Goal: Information Seeking & Learning: Learn about a topic

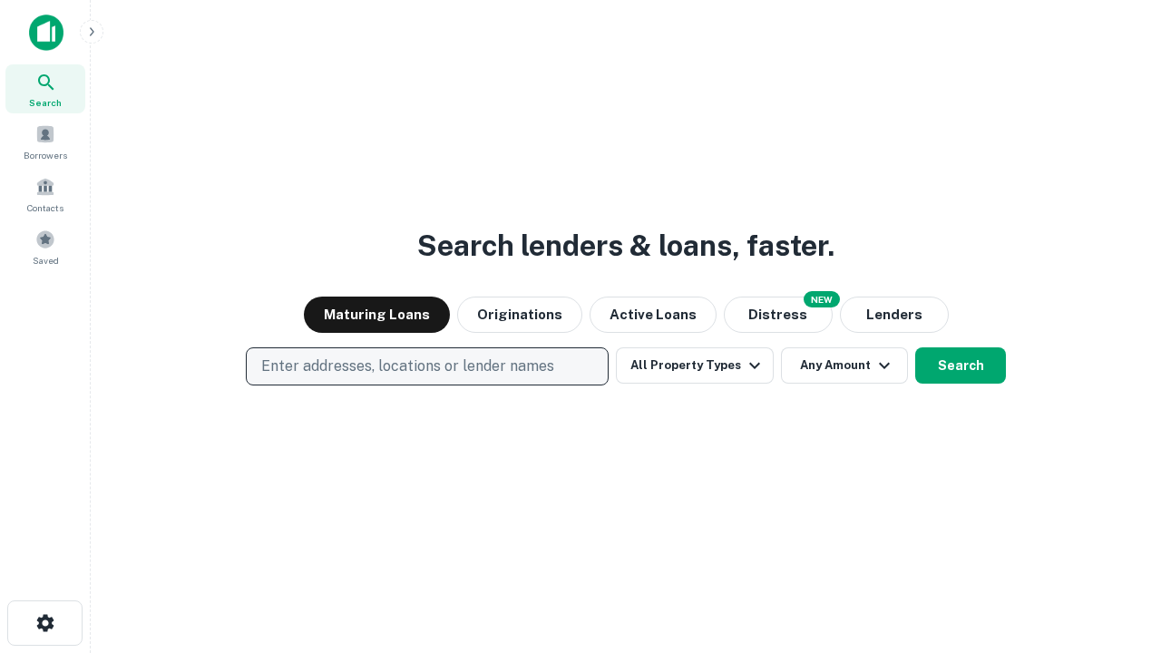
click at [426, 366] on p "Enter addresses, locations or lender names" at bounding box center [407, 366] width 293 height 22
type input "**********"
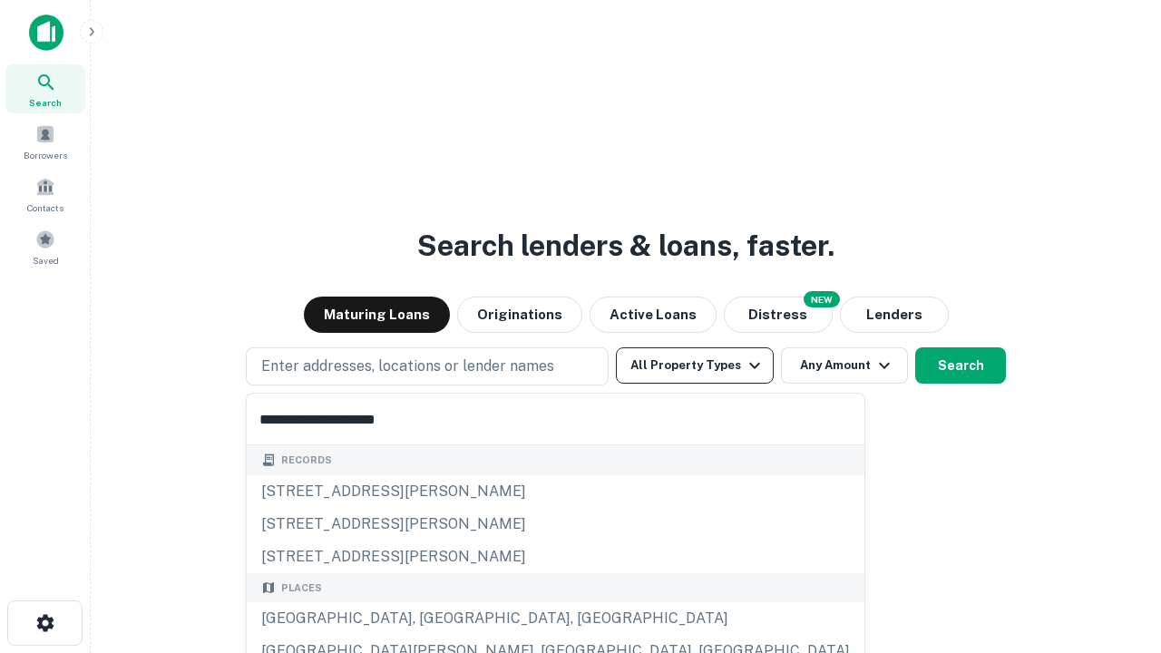
click at [433, 618] on div "[GEOGRAPHIC_DATA], [GEOGRAPHIC_DATA], [GEOGRAPHIC_DATA]" at bounding box center [555, 618] width 617 height 33
click at [694, 365] on button "All Property Types" at bounding box center [695, 365] width 158 height 36
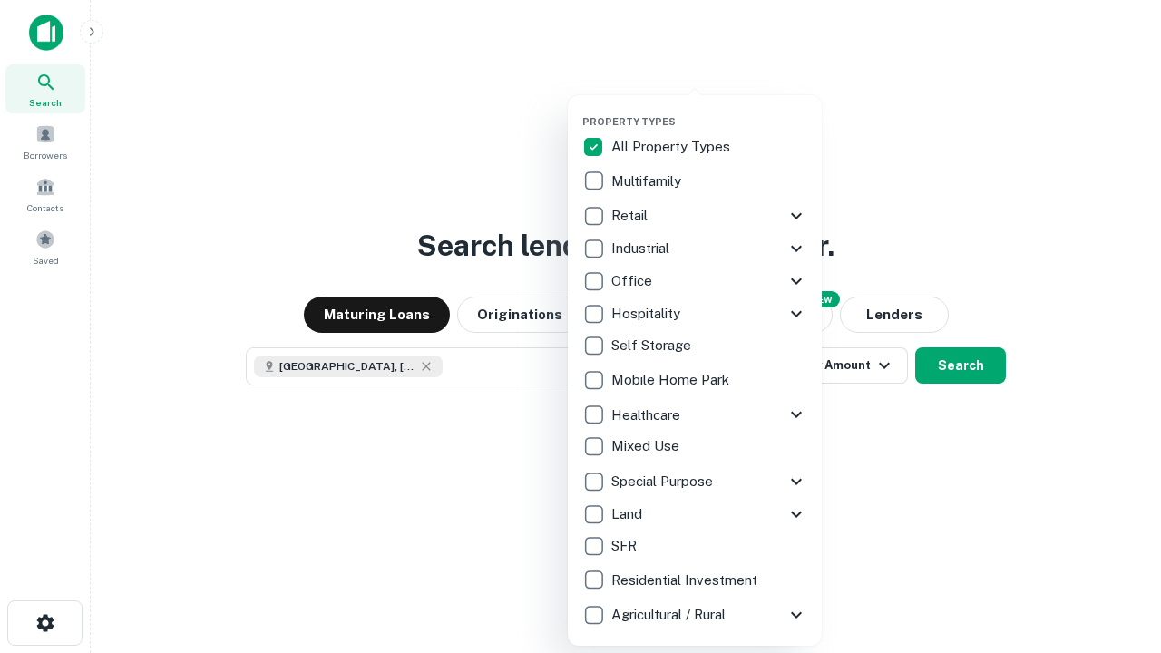
click at [709, 110] on button "button" at bounding box center [709, 110] width 254 height 1
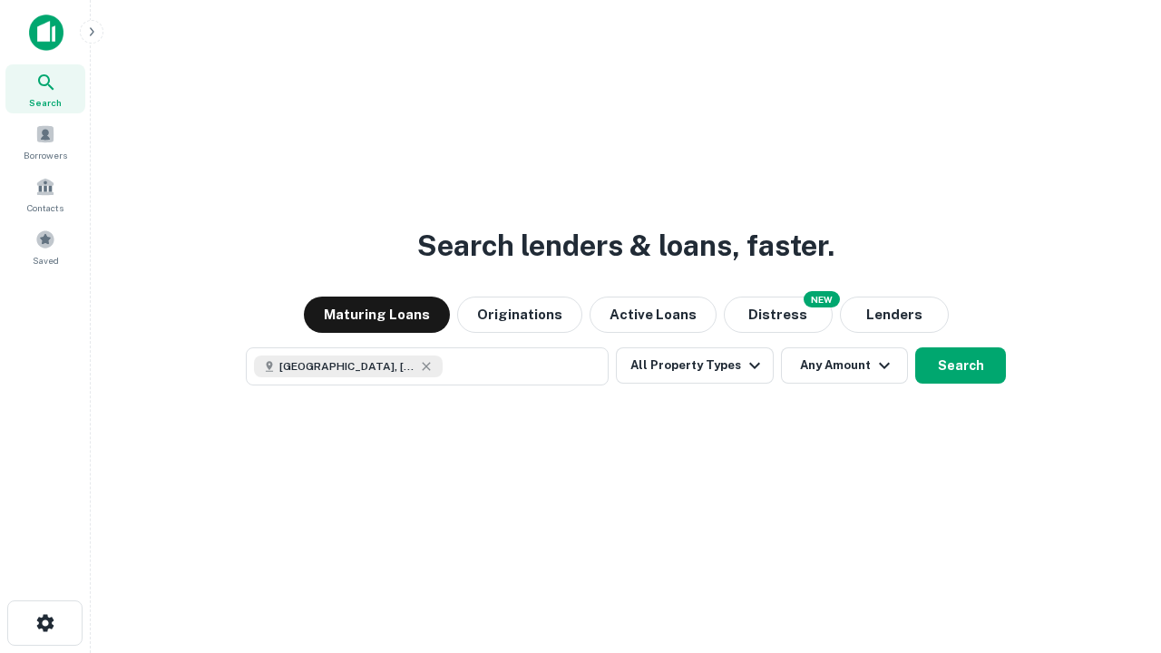
scroll to position [29, 0]
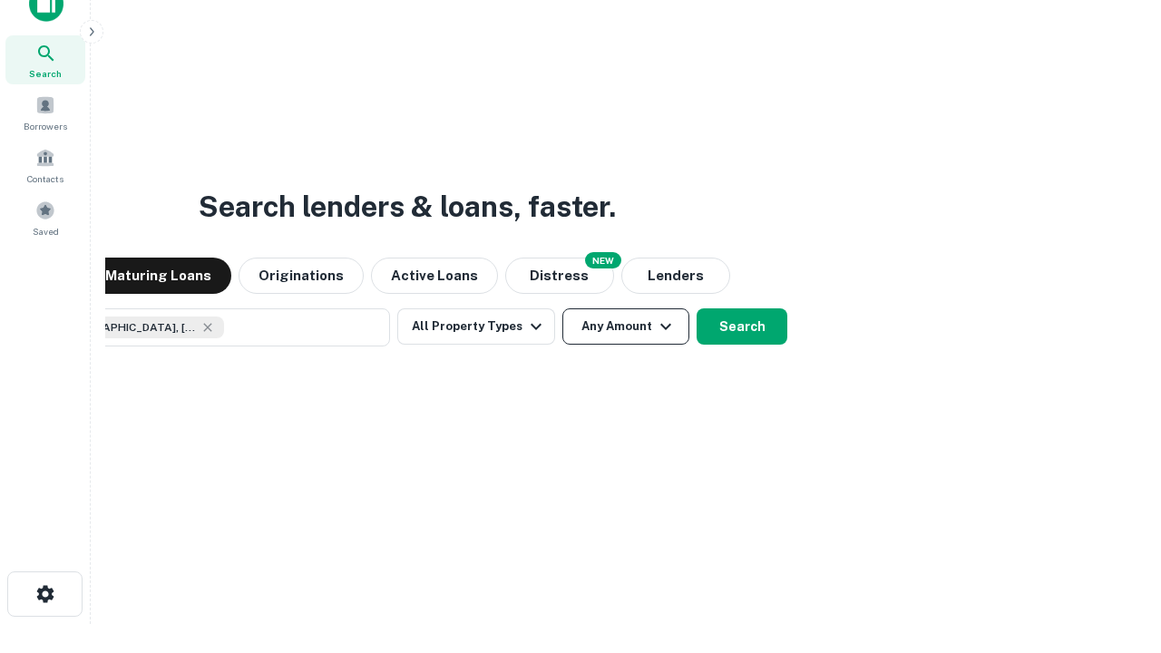
click at [562, 308] on button "Any Amount" at bounding box center [625, 326] width 127 height 36
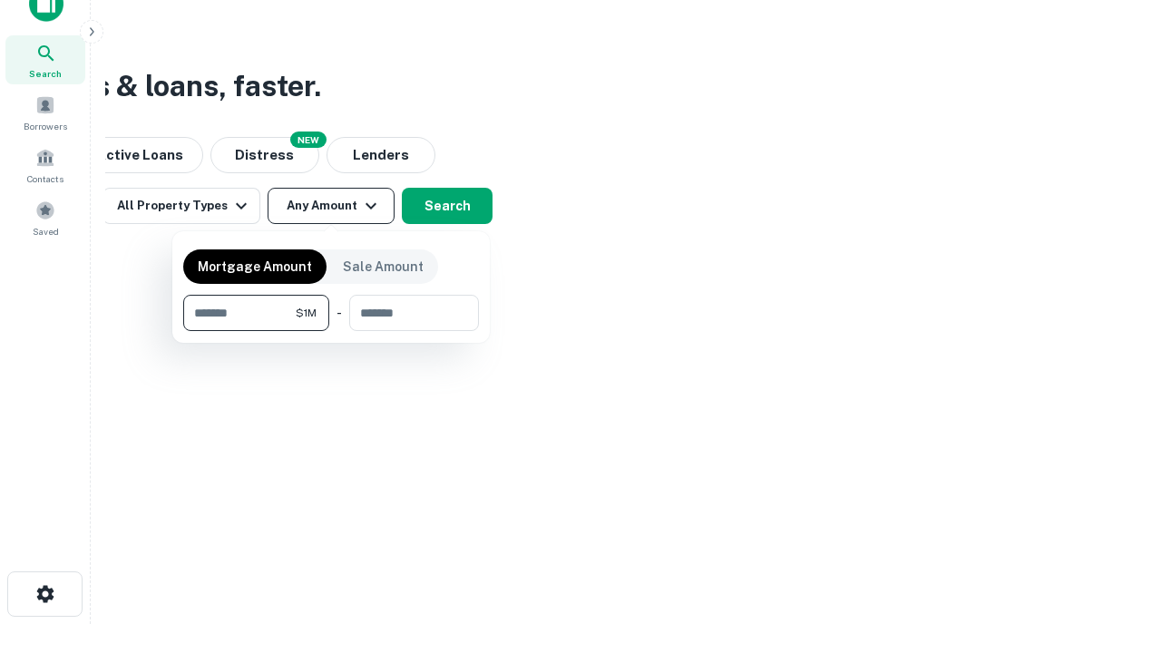
type input "*******"
click at [331, 331] on button "button" at bounding box center [331, 331] width 296 height 1
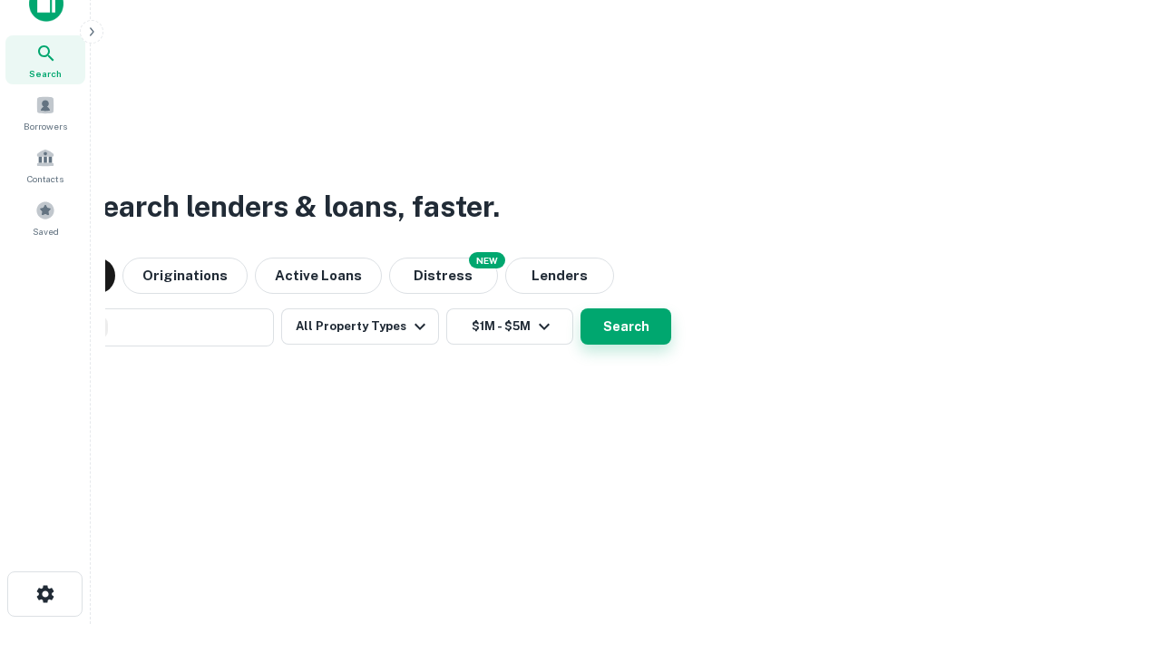
click at [580, 308] on button "Search" at bounding box center [625, 326] width 91 height 36
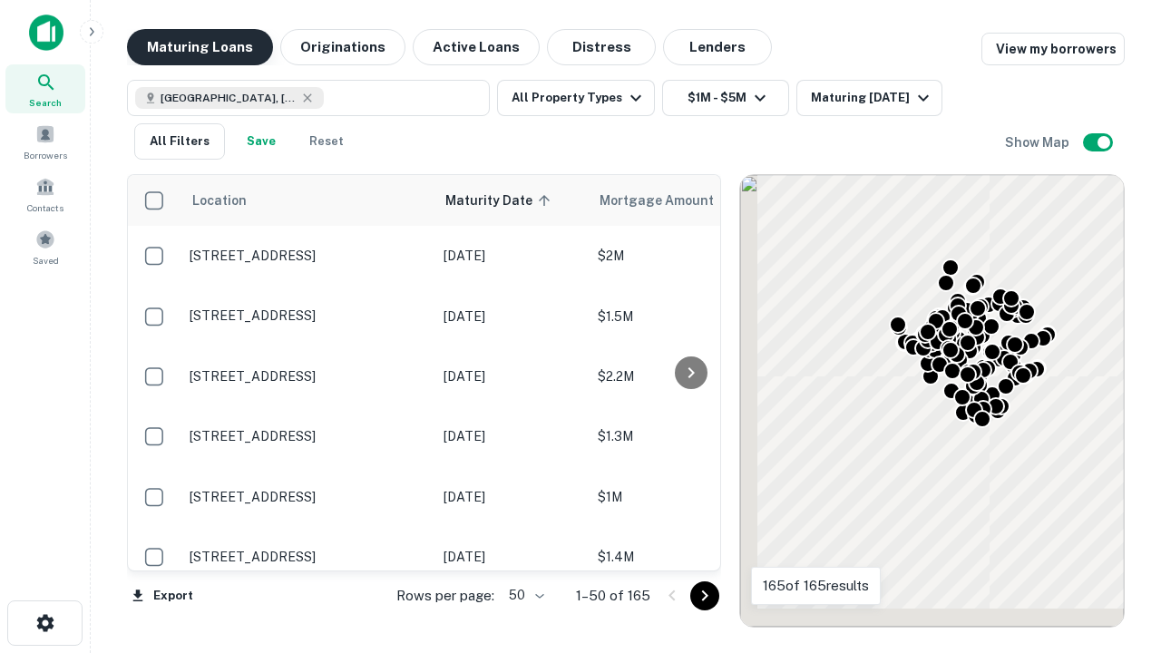
click at [199, 47] on button "Maturing Loans" at bounding box center [200, 47] width 146 height 36
